Goal: Complete application form

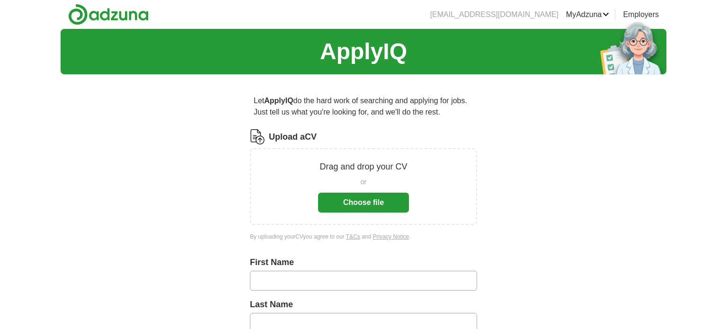
click at [348, 199] on button "Choose file" at bounding box center [363, 203] width 91 height 20
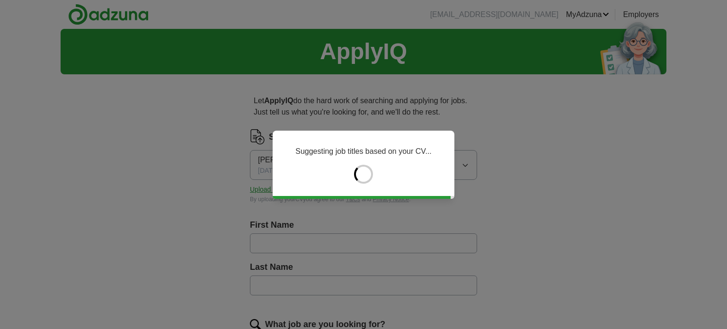
type input "**********"
type input "*********"
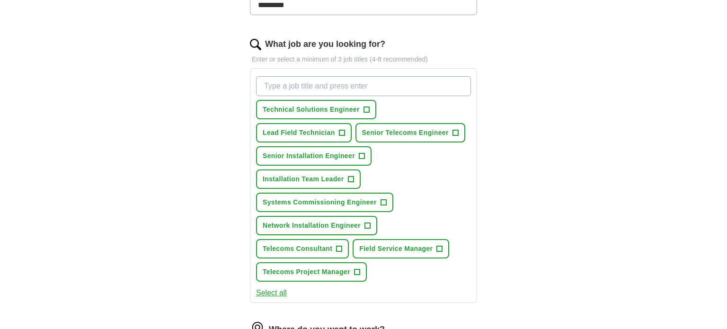
scroll to position [284, 0]
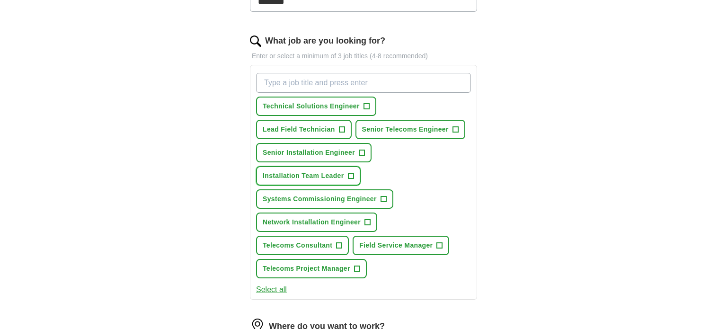
click at [352, 173] on span "+" at bounding box center [351, 176] width 6 height 8
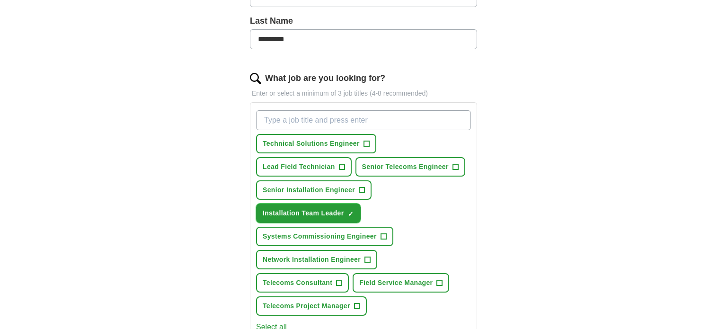
scroll to position [244, 0]
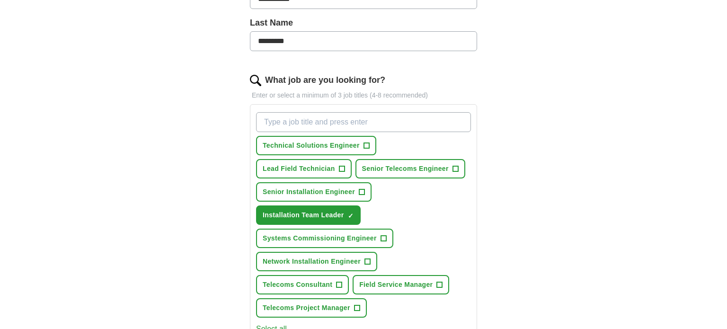
click at [364, 119] on input "What job are you looking for?" at bounding box center [363, 122] width 215 height 20
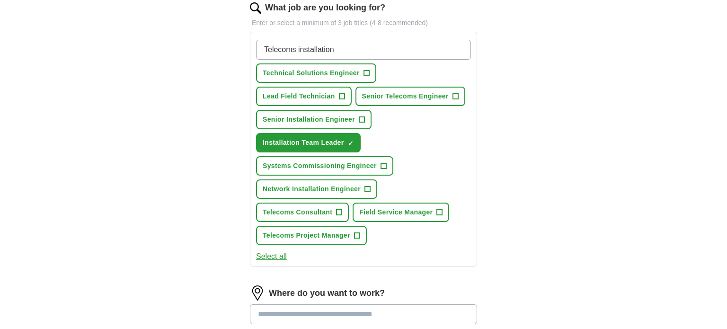
scroll to position [395, 0]
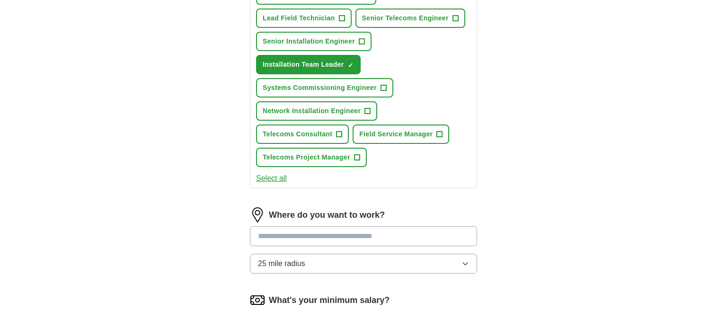
type input "Telecoms installation"
click at [351, 232] on div "Where do you want to work? 25 mile radius" at bounding box center [363, 244] width 227 height 74
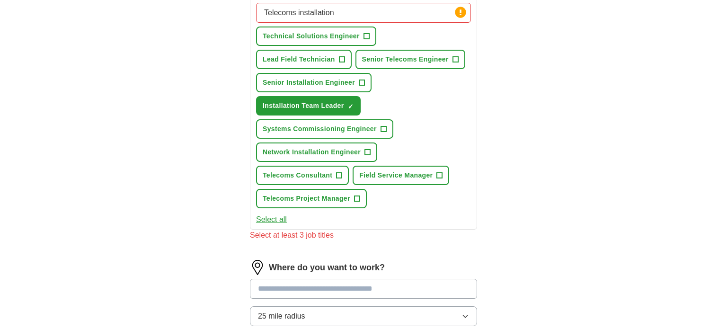
scroll to position [352, 0]
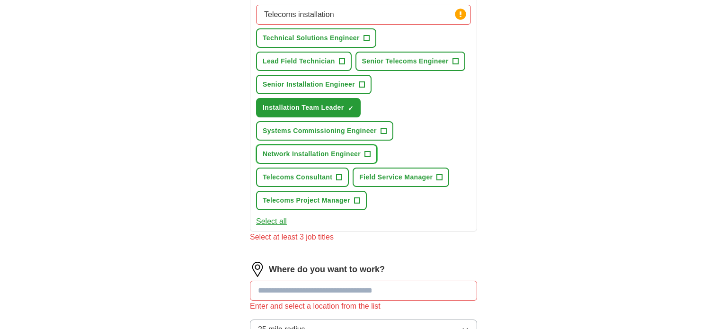
click at [366, 151] on span "+" at bounding box center [367, 155] width 6 height 8
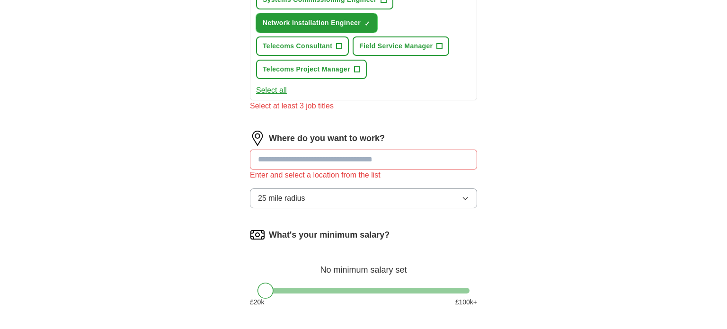
scroll to position [506, 0]
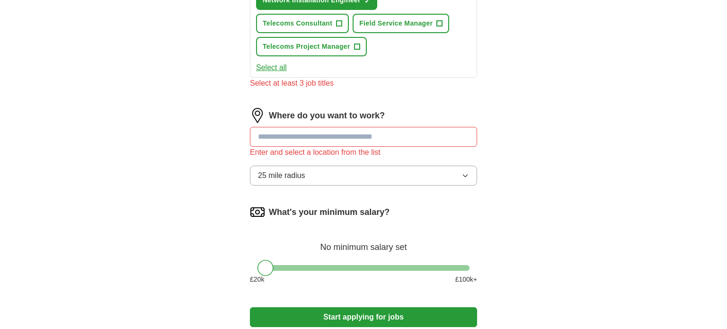
click at [339, 131] on input "text" at bounding box center [363, 137] width 227 height 20
click at [395, 137] on input "text" at bounding box center [363, 137] width 227 height 20
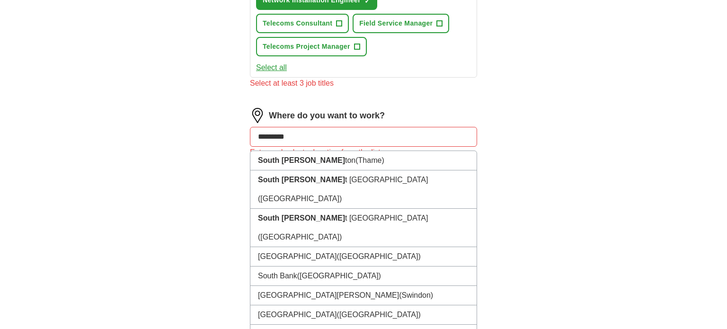
type input "**********"
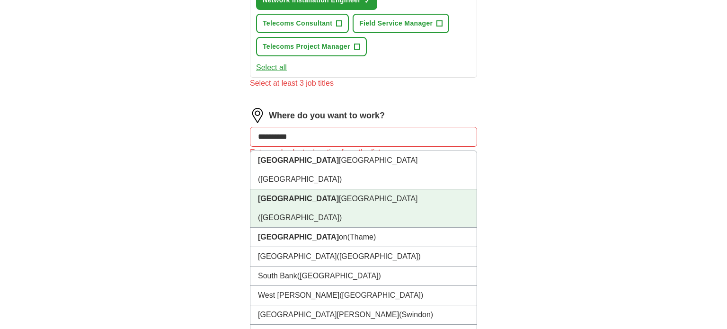
click at [300, 189] on li "[GEOGRAPHIC_DATA] ([GEOGRAPHIC_DATA])" at bounding box center [363, 208] width 226 height 38
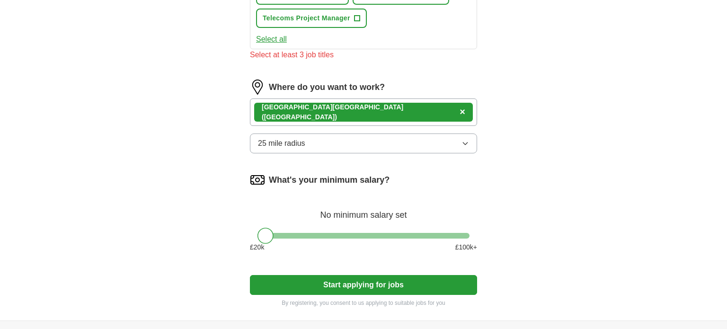
scroll to position [535, 0]
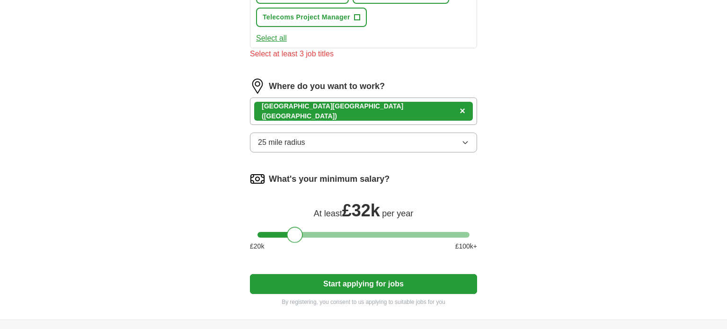
drag, startPoint x: 269, startPoint y: 232, endPoint x: 299, endPoint y: 233, distance: 29.9
click at [299, 233] on div at bounding box center [295, 235] width 16 height 16
click at [367, 280] on button "Start applying for jobs" at bounding box center [363, 284] width 227 height 20
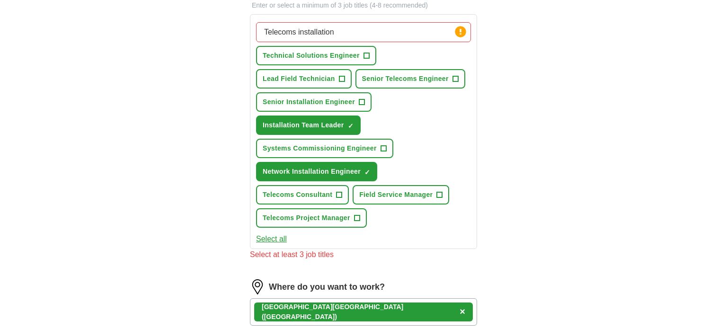
scroll to position [322, 0]
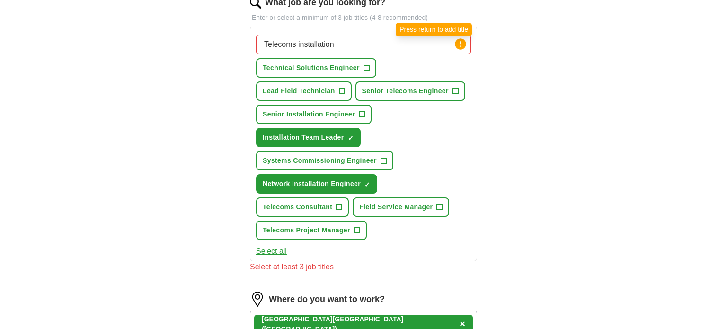
click at [459, 44] on circle at bounding box center [460, 43] width 11 height 11
click at [343, 40] on input "Telecoms installation" at bounding box center [363, 45] width 215 height 20
type input "T"
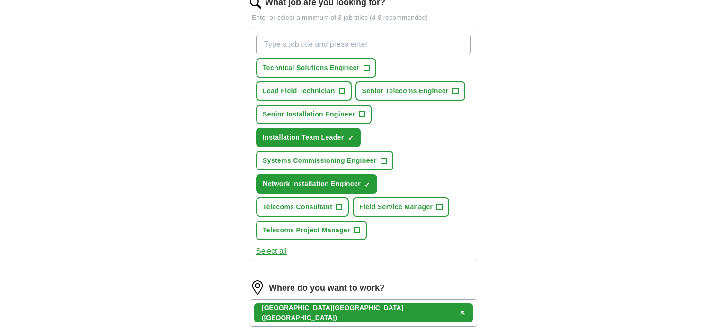
click at [342, 89] on span "+" at bounding box center [342, 92] width 6 height 8
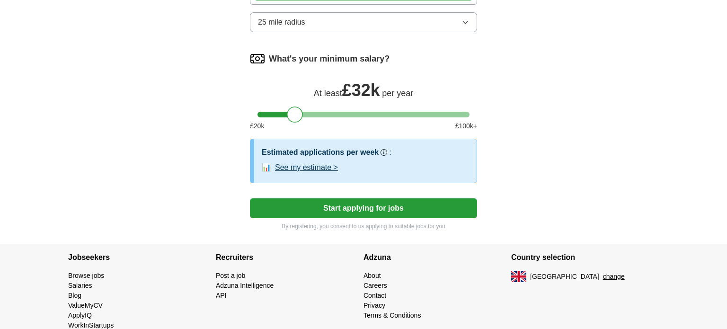
scroll to position [646, 0]
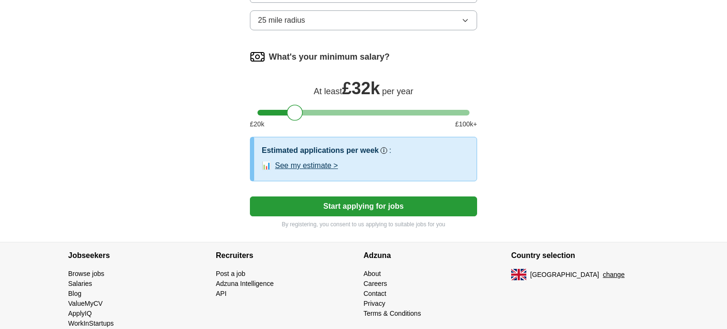
click at [327, 202] on button "Start applying for jobs" at bounding box center [363, 206] width 227 height 20
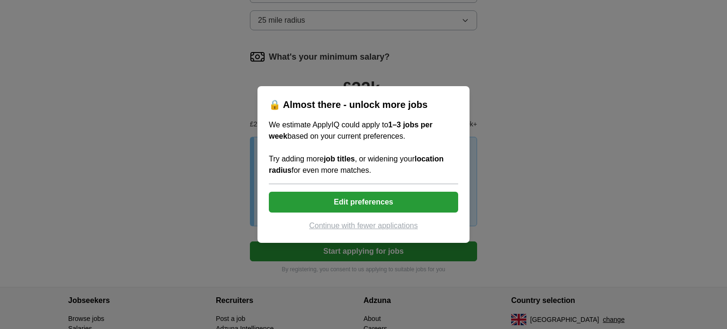
click at [348, 202] on button "Edit preferences" at bounding box center [363, 202] width 189 height 21
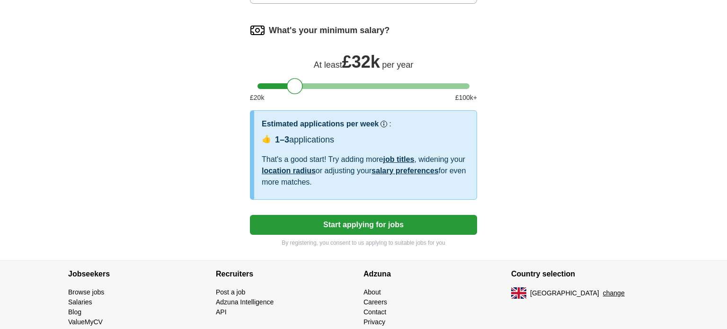
click at [375, 222] on button "Start applying for jobs" at bounding box center [363, 225] width 227 height 20
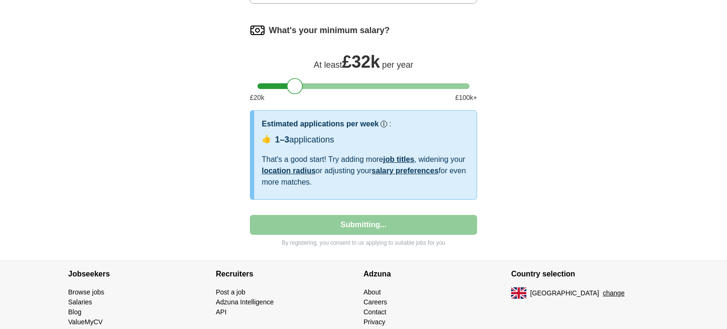
select select "**"
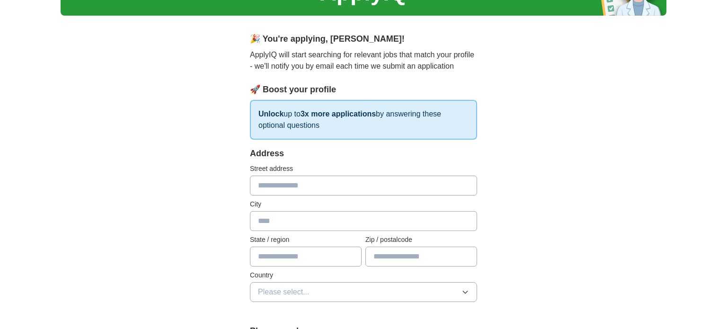
scroll to position [65, 0]
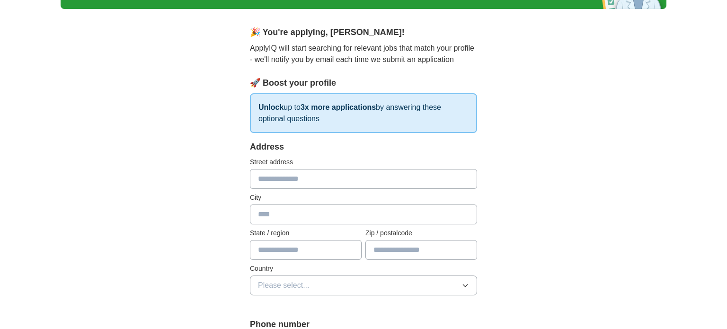
click at [294, 182] on input "text" at bounding box center [363, 179] width 227 height 20
type input "**********"
type input "*******"
type input "*********"
type input "********"
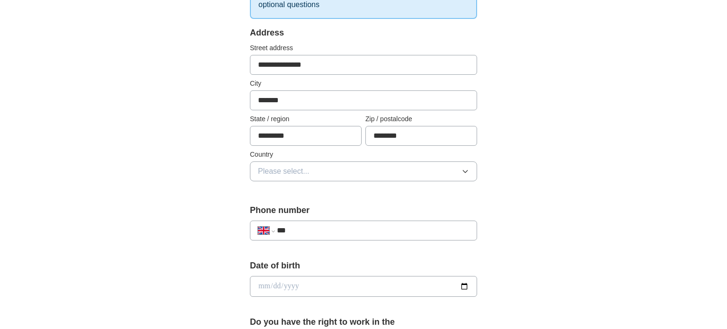
scroll to position [187, 0]
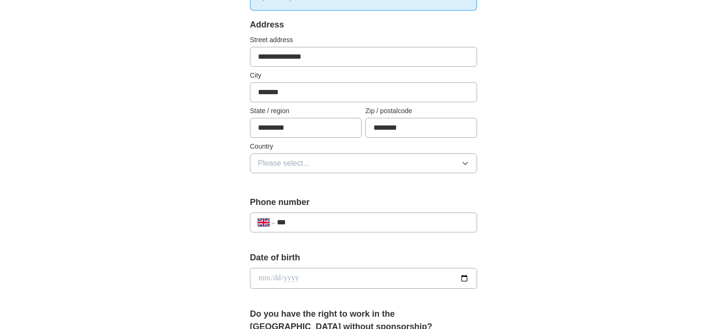
click at [466, 158] on button "Please select..." at bounding box center [363, 163] width 227 height 20
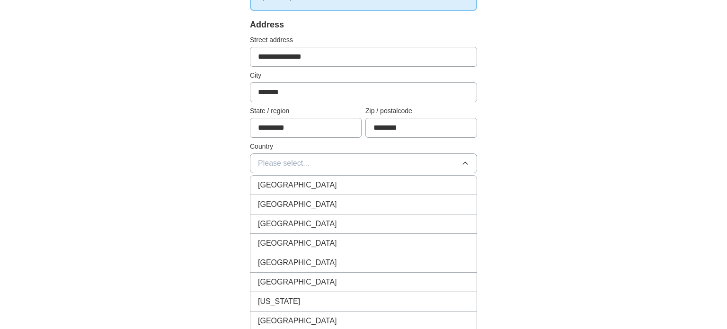
click at [401, 184] on div "[GEOGRAPHIC_DATA]" at bounding box center [363, 184] width 211 height 11
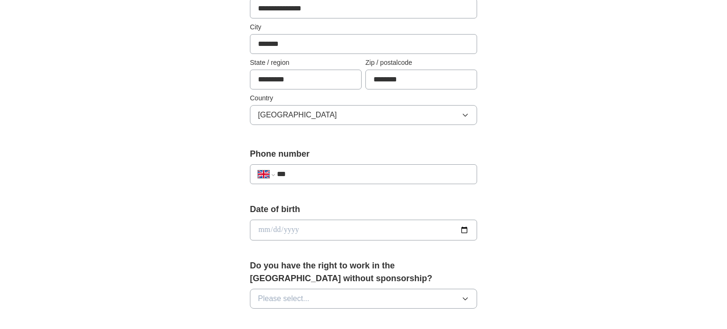
scroll to position [259, 0]
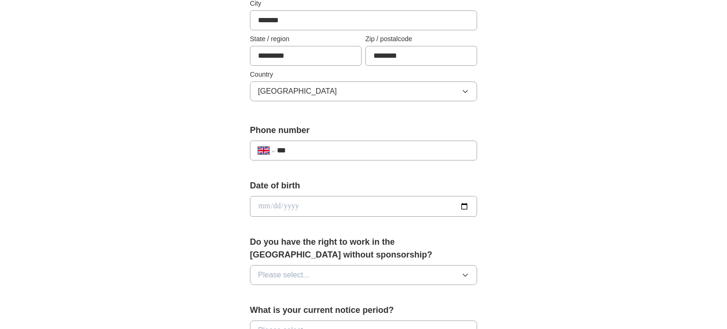
click at [391, 151] on input "***" at bounding box center [373, 150] width 192 height 11
type input "**********"
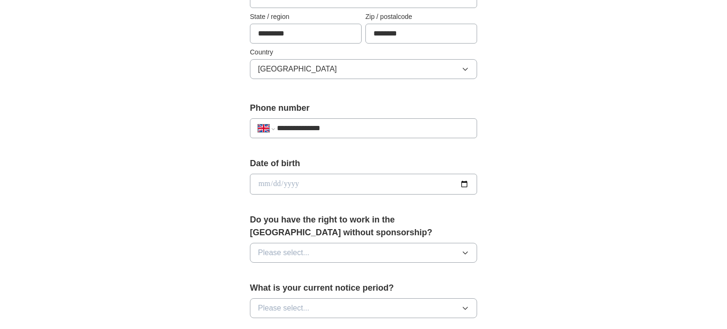
scroll to position [362, 0]
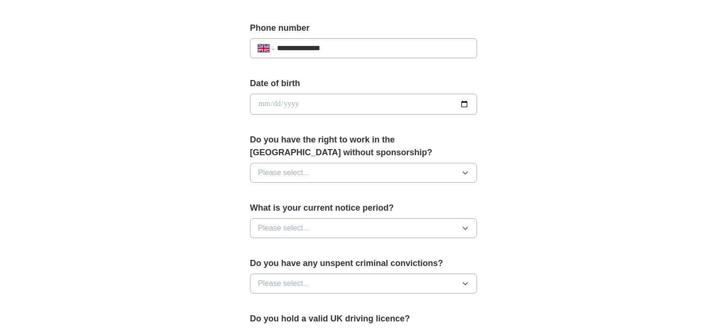
click at [463, 103] on input "date" at bounding box center [363, 104] width 227 height 21
click at [344, 100] on input "date" at bounding box center [363, 104] width 227 height 21
type input "**********"
click at [465, 172] on icon "button" at bounding box center [465, 173] width 4 height 2
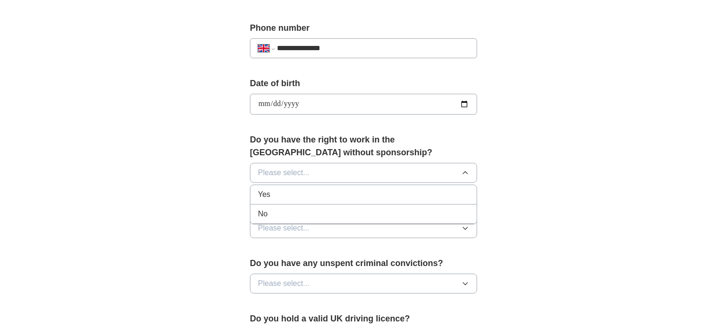
click at [400, 192] on div "Yes" at bounding box center [363, 194] width 211 height 11
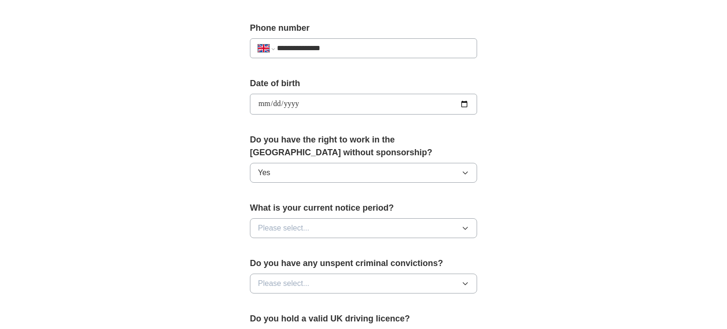
click at [461, 230] on button "Please select..." at bounding box center [363, 228] width 227 height 20
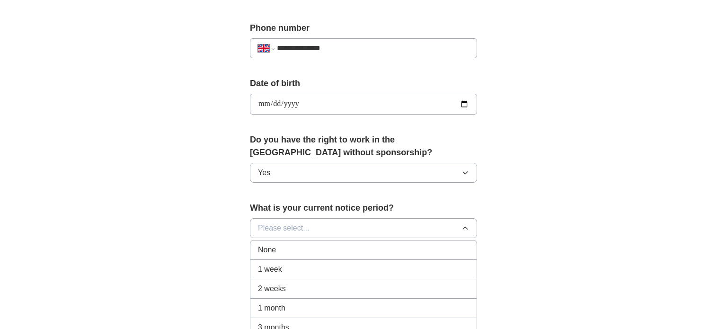
click at [375, 252] on div "None" at bounding box center [363, 249] width 211 height 11
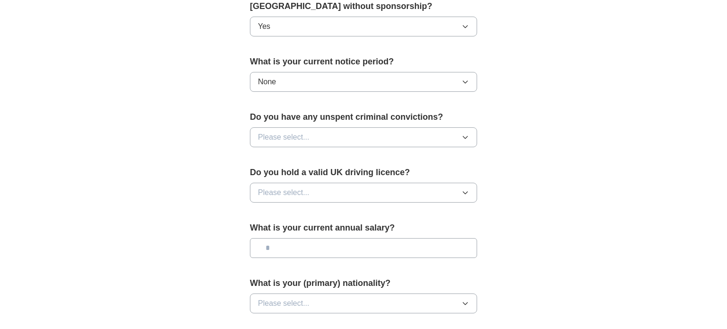
scroll to position [508, 0]
click at [465, 134] on icon "button" at bounding box center [466, 137] width 8 height 8
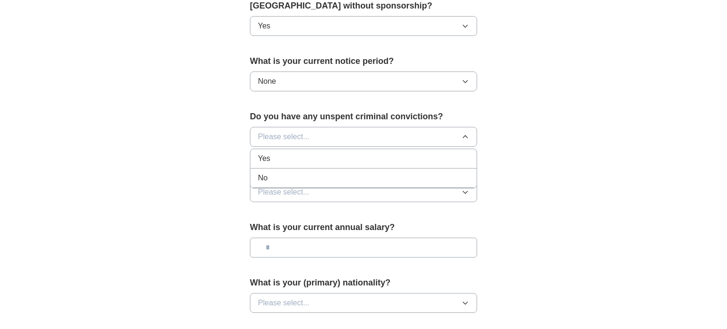
click at [377, 175] on div "No" at bounding box center [363, 177] width 211 height 11
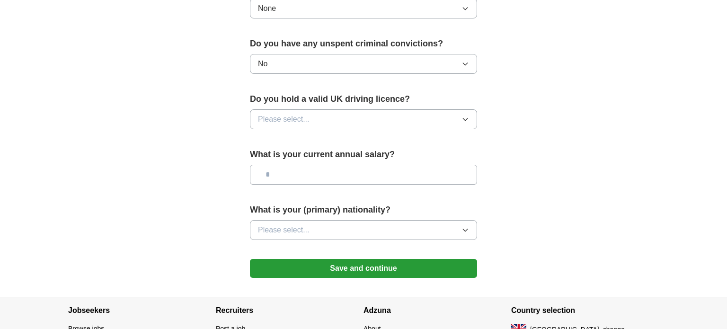
scroll to position [583, 0]
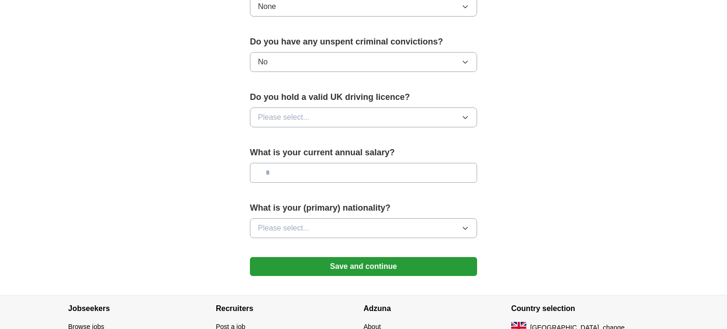
click at [467, 116] on icon "button" at bounding box center [465, 117] width 4 height 2
click at [341, 142] on div "Yes" at bounding box center [363, 138] width 211 height 11
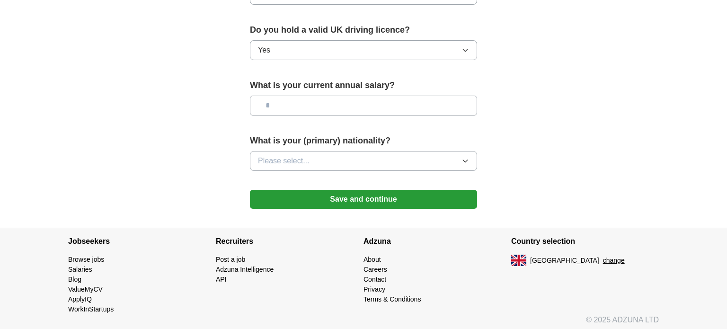
scroll to position [651, 0]
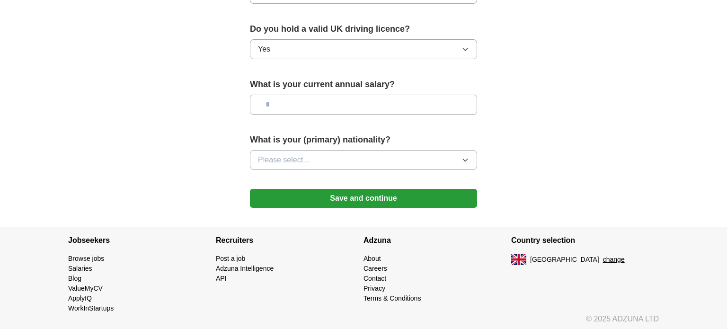
click at [438, 96] on input "text" at bounding box center [363, 105] width 227 height 20
type input "*******"
click at [468, 159] on icon "button" at bounding box center [466, 160] width 8 height 8
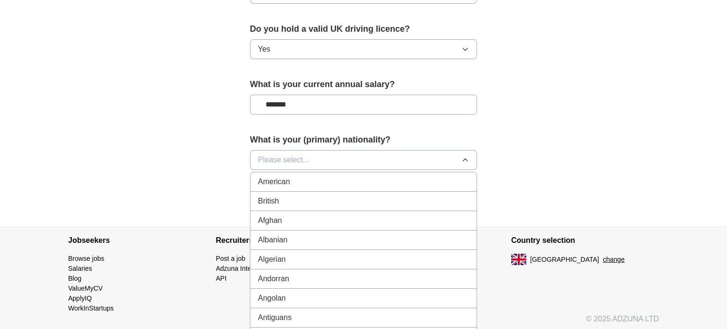
click at [314, 199] on div "British" at bounding box center [363, 200] width 211 height 11
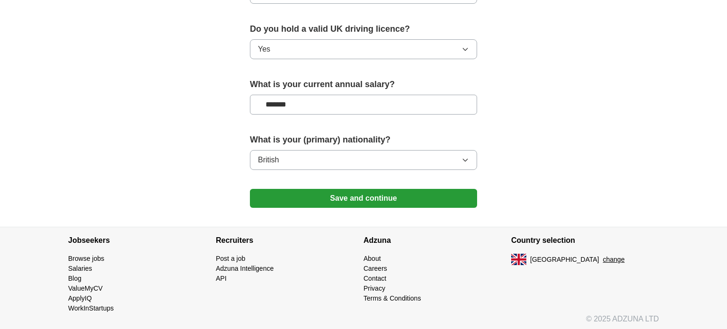
click at [365, 195] on button "Save and continue" at bounding box center [363, 198] width 227 height 19
